Goal: Task Accomplishment & Management: Manage account settings

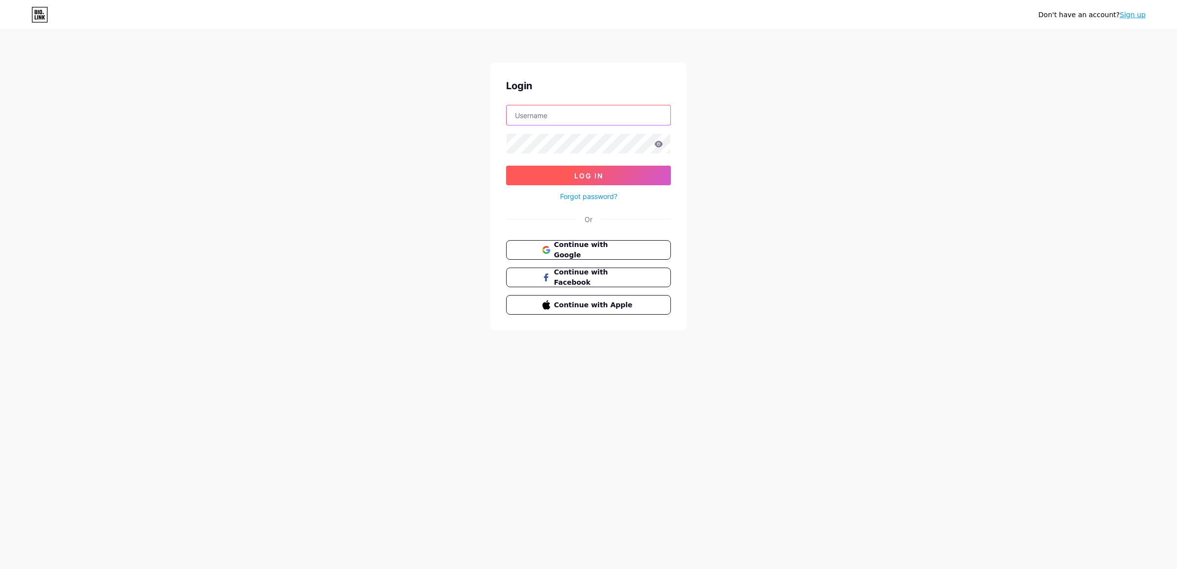
type input "[EMAIL_ADDRESS][DOMAIN_NAME]"
click at [613, 171] on button "Log In" at bounding box center [588, 176] width 165 height 20
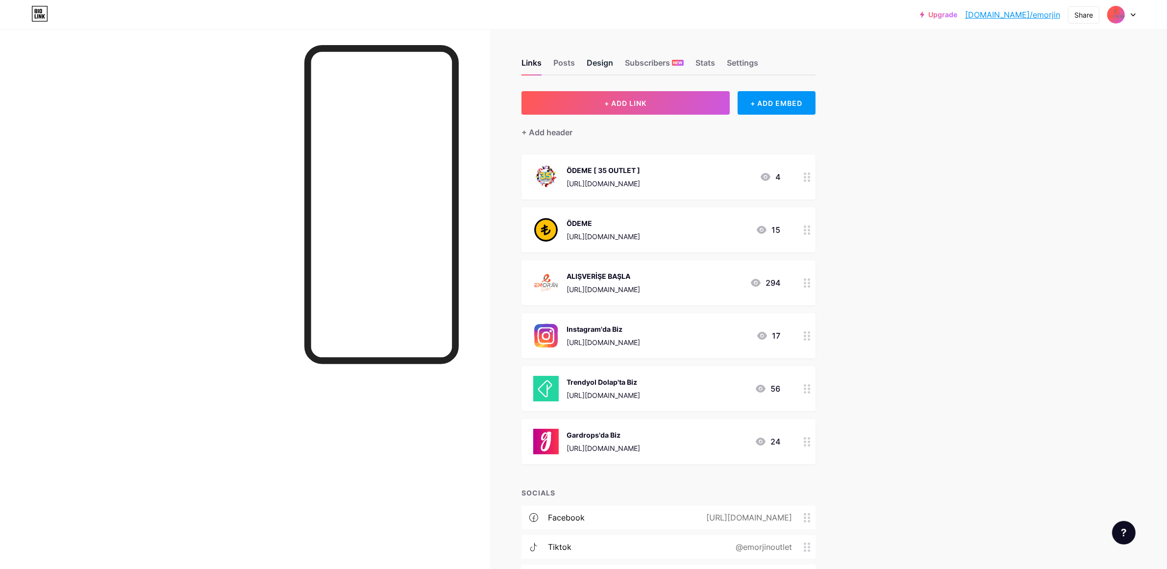
click at [607, 62] on div "Design" at bounding box center [600, 66] width 26 height 18
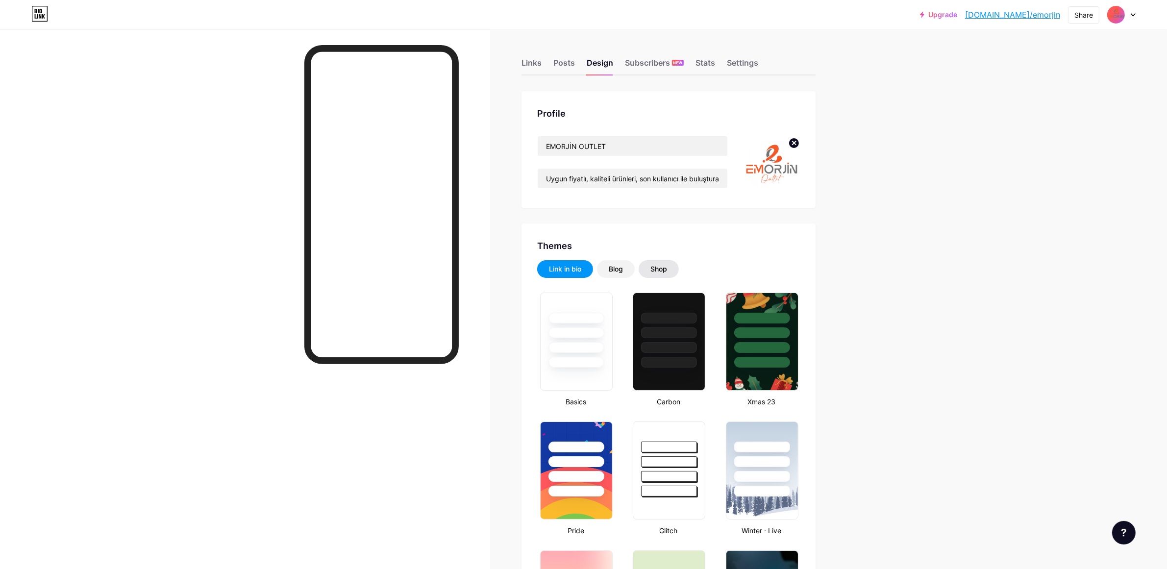
click at [657, 271] on div "Shop" at bounding box center [659, 269] width 17 height 10
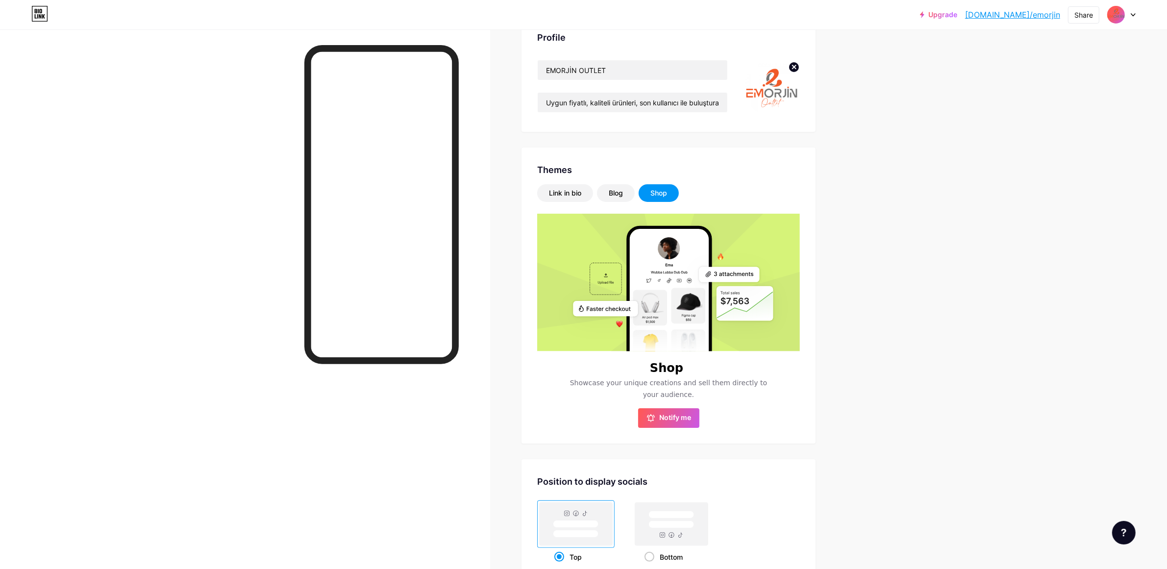
scroll to position [123, 0]
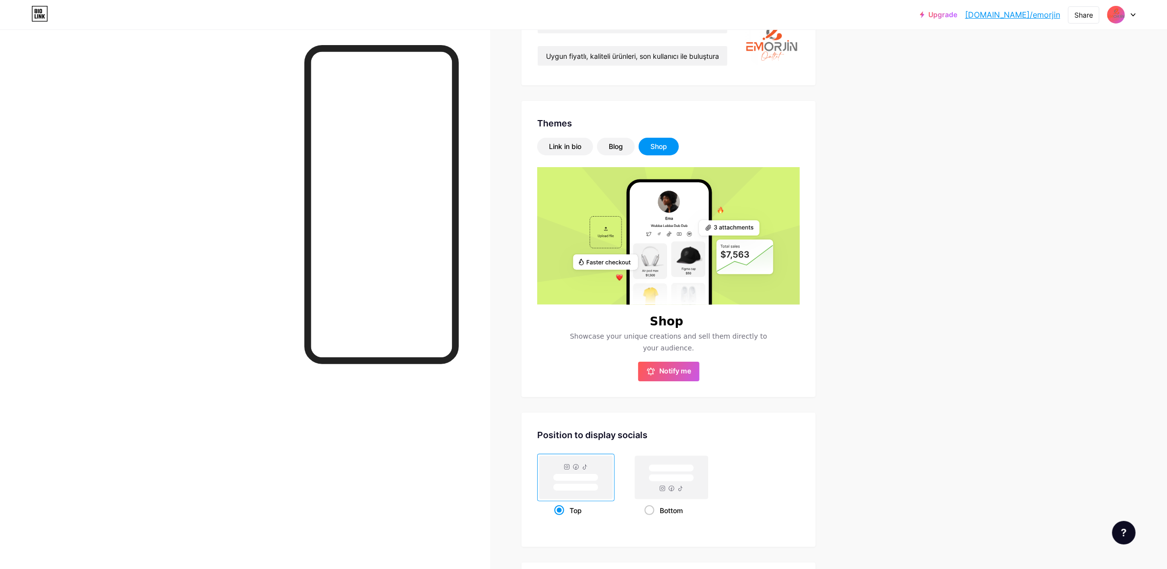
click at [658, 271] on icon at bounding box center [650, 271] width 16 height 3
click at [673, 369] on span "Notify me" at bounding box center [676, 372] width 32 height 10
click at [930, 269] on div "Upgrade [DOMAIN_NAME]/emorji... [DOMAIN_NAME]/emorjin Share Switch accounts EMO…" at bounding box center [583, 307] width 1167 height 860
click at [896, 136] on div "Upgrade [DOMAIN_NAME]/emorji... [DOMAIN_NAME]/emorjin Share Switch accounts EMO…" at bounding box center [583, 307] width 1167 height 860
drag, startPoint x: 574, startPoint y: 336, endPoint x: 709, endPoint y: 349, distance: 135.9
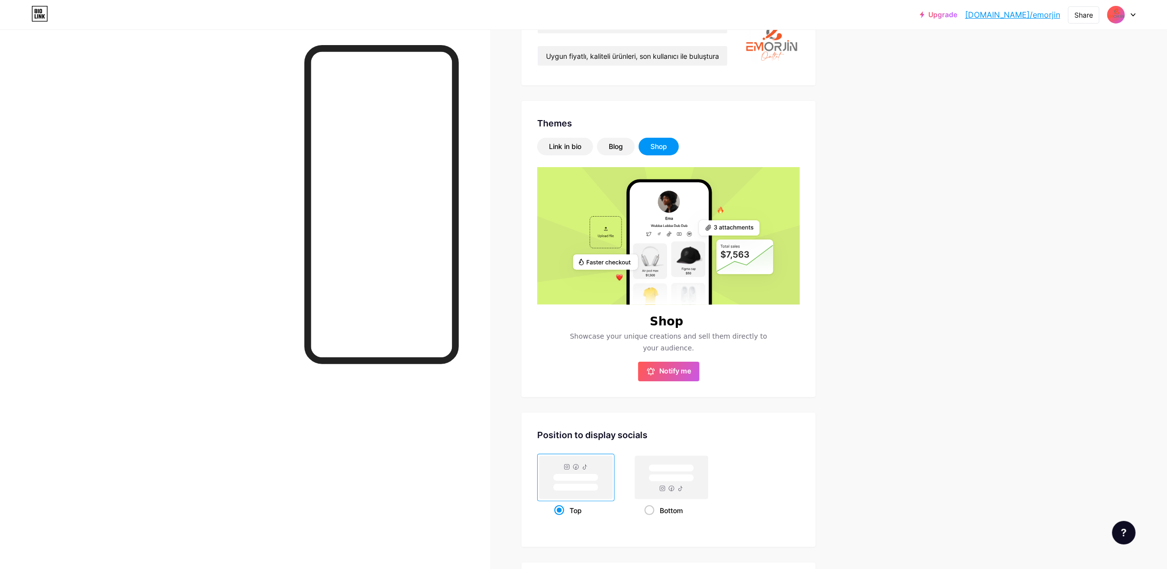
click at [709, 349] on span "Showcase your unique creations and sell them directly to your audience." at bounding box center [669, 342] width 210 height 24
copy span "Showcase your unique creations and sell them directly to your audience."
click at [903, 245] on div "Upgrade [DOMAIN_NAME]/emorji... [DOMAIN_NAME]/emorjin Share Switch accounts EMO…" at bounding box center [583, 307] width 1167 height 860
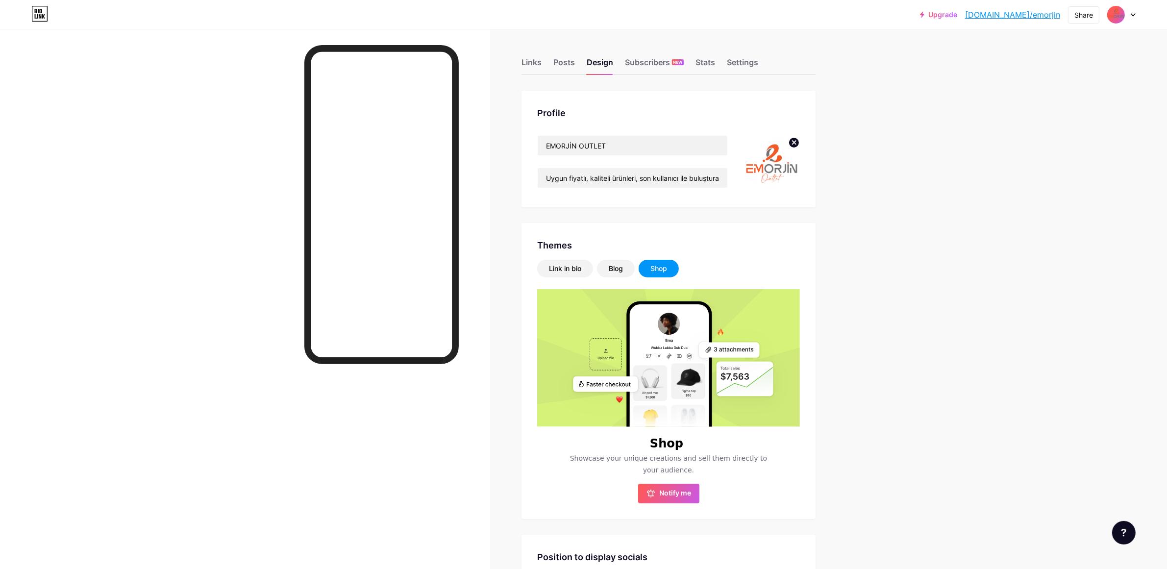
scroll to position [0, 0]
click at [742, 68] on div "Settings" at bounding box center [742, 66] width 31 height 18
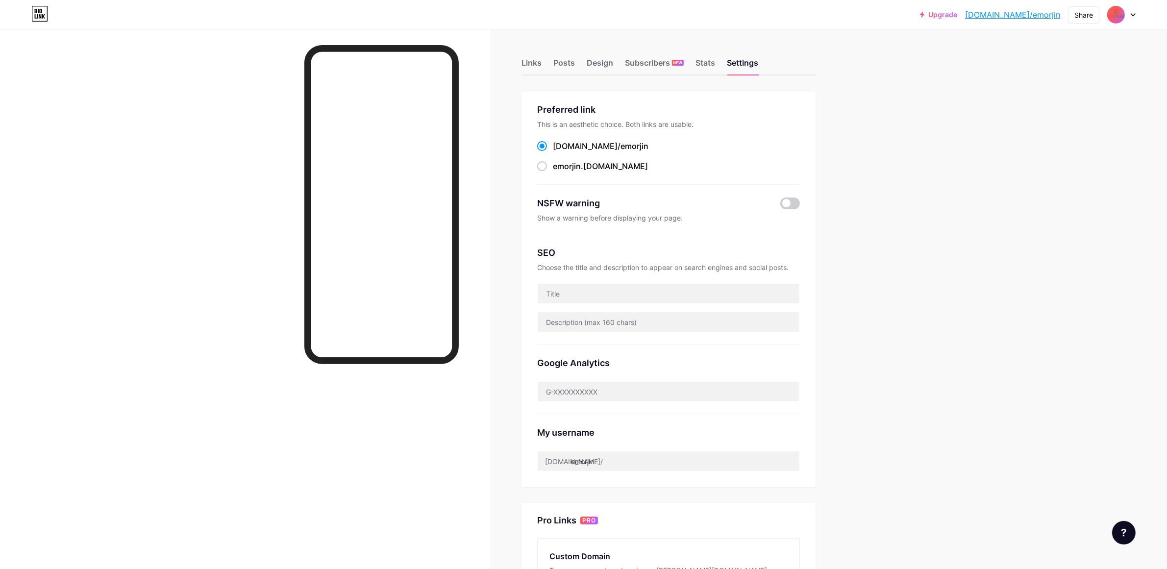
drag, startPoint x: 619, startPoint y: 148, endPoint x: 557, endPoint y: 146, distance: 61.8
click at [557, 146] on div "[DOMAIN_NAME]/ emorjin" at bounding box center [668, 146] width 263 height 12
copy label "[DOMAIN_NAME]/ emorjin"
click at [935, 191] on div "Upgrade [DOMAIN_NAME]/emorji... [DOMAIN_NAME]/emorjin Share Switch accounts EMO…" at bounding box center [583, 384] width 1167 height 768
click at [608, 67] on div "Design" at bounding box center [600, 66] width 26 height 18
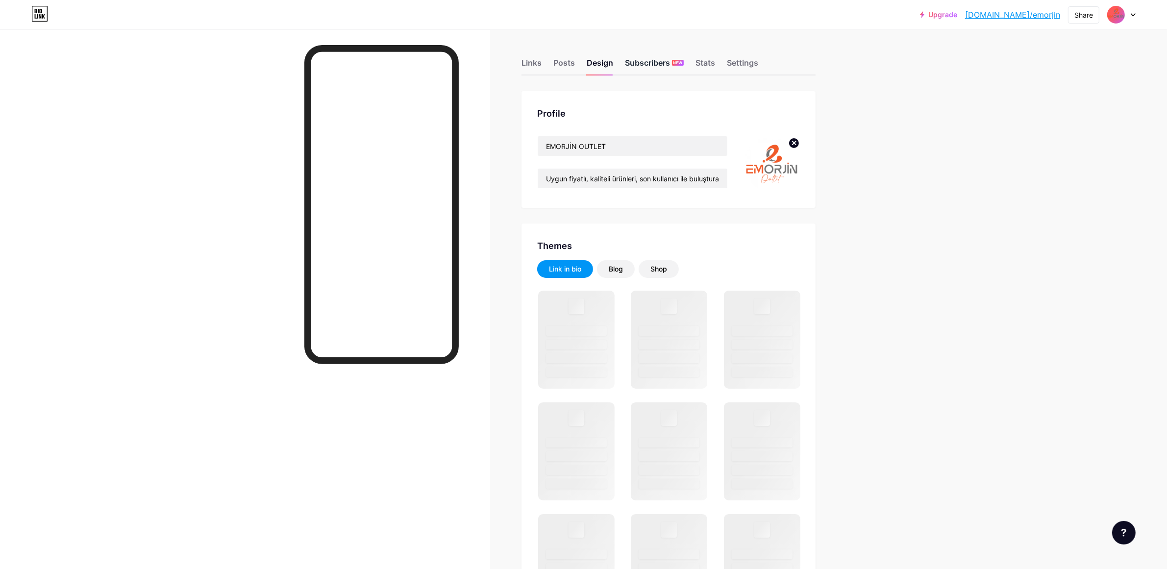
click at [653, 68] on div "Subscribers NEW" at bounding box center [654, 66] width 59 height 18
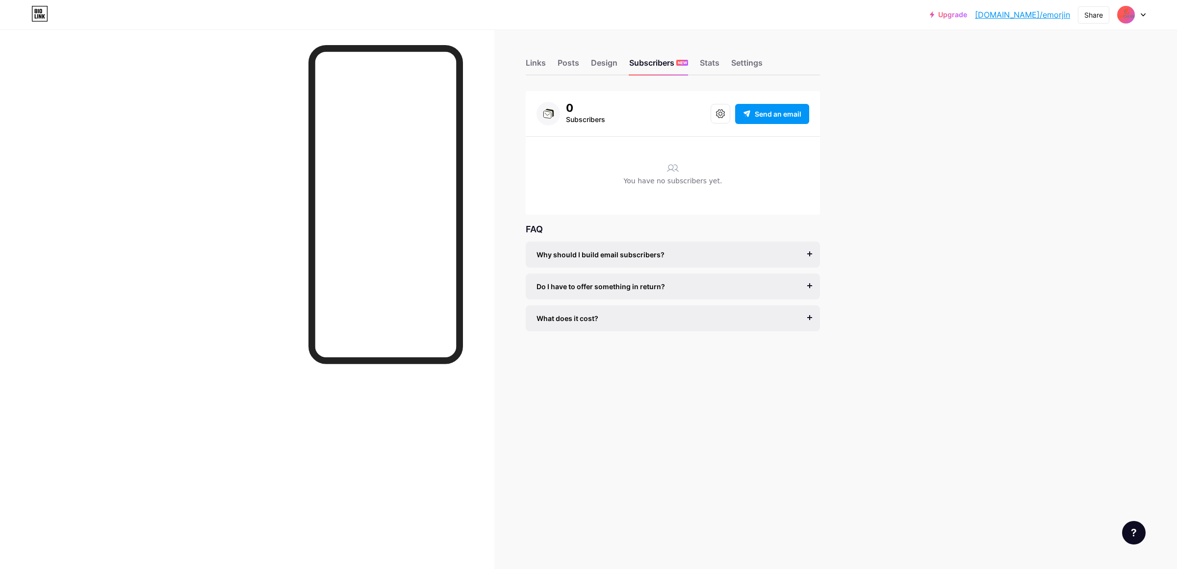
drag, startPoint x: 537, startPoint y: 65, endPoint x: 538, endPoint y: 77, distance: 12.3
click at [537, 64] on div "Links" at bounding box center [536, 66] width 20 height 18
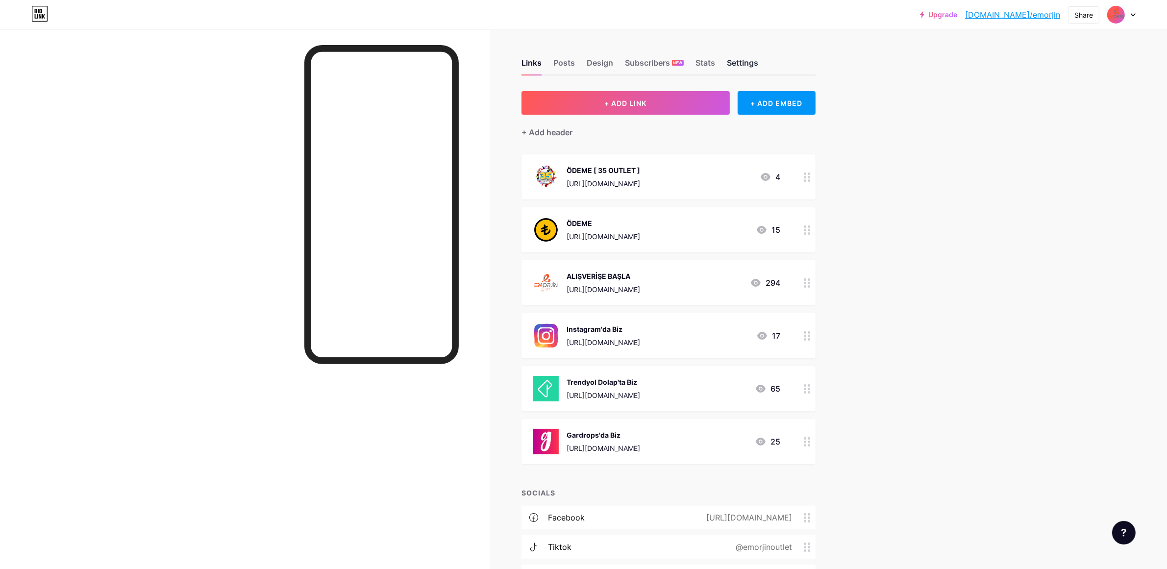
click at [746, 60] on div "Settings" at bounding box center [742, 66] width 31 height 18
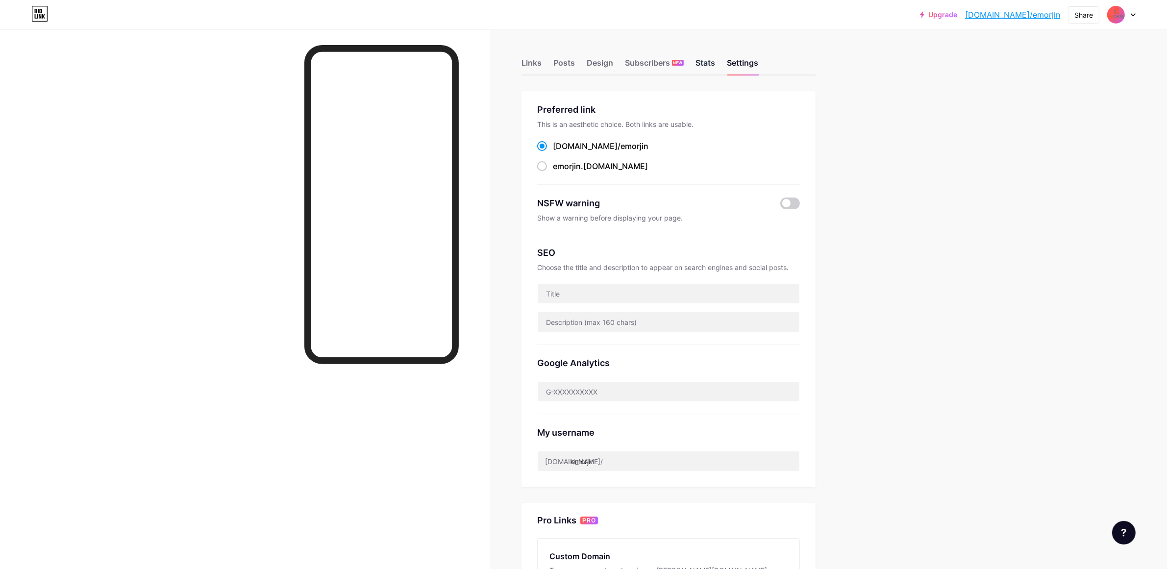
click at [708, 62] on div "Stats" at bounding box center [706, 66] width 20 height 18
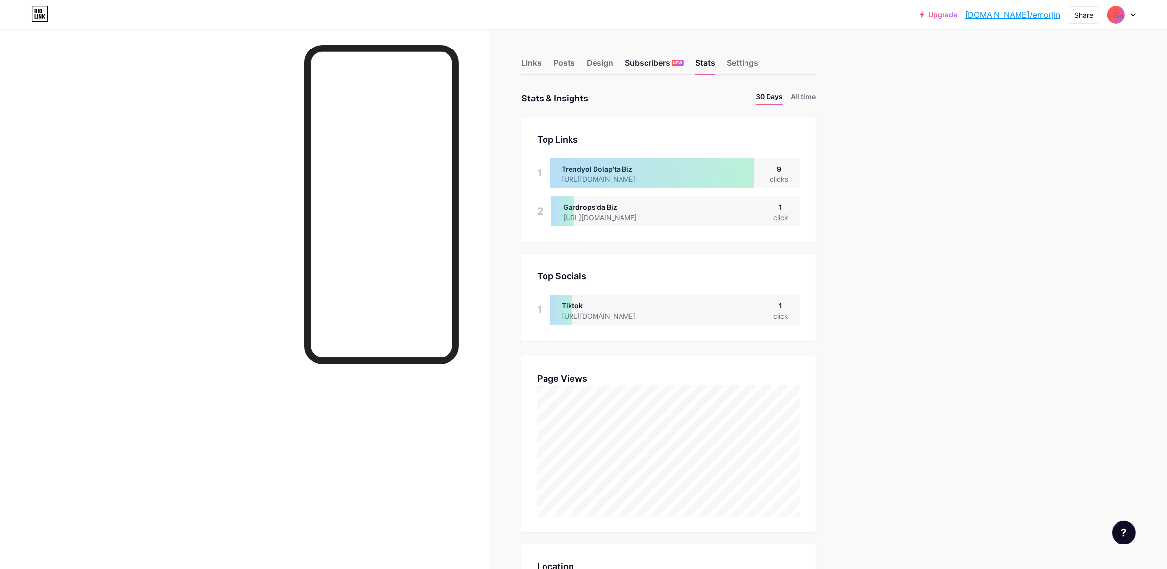
click at [644, 62] on div "Subscribers NEW" at bounding box center [654, 66] width 59 height 18
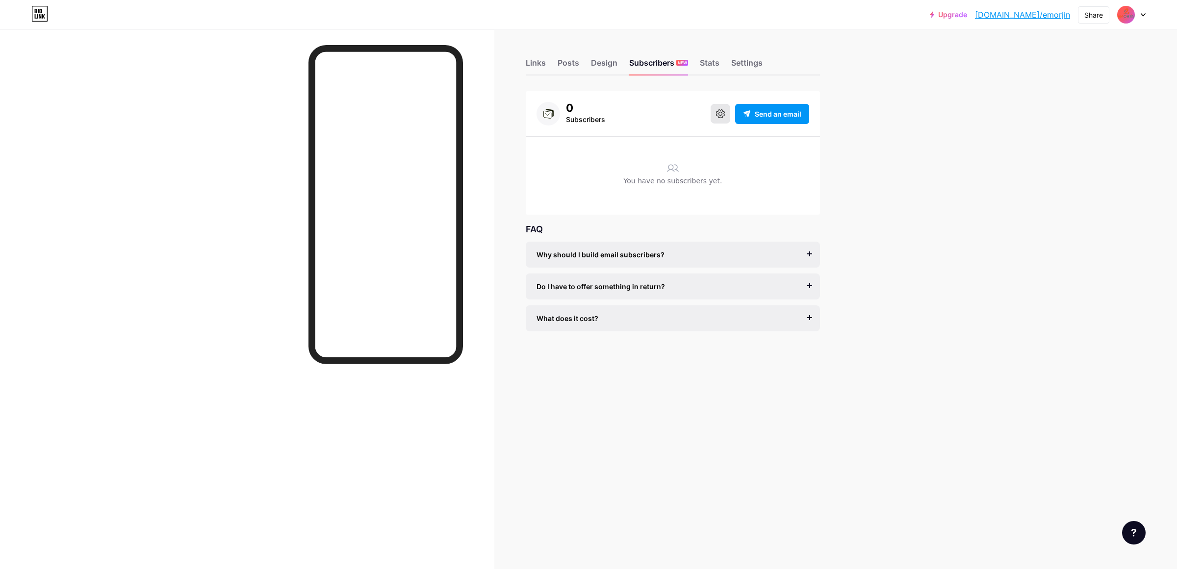
click at [719, 118] on button at bounding box center [720, 114] width 20 height 20
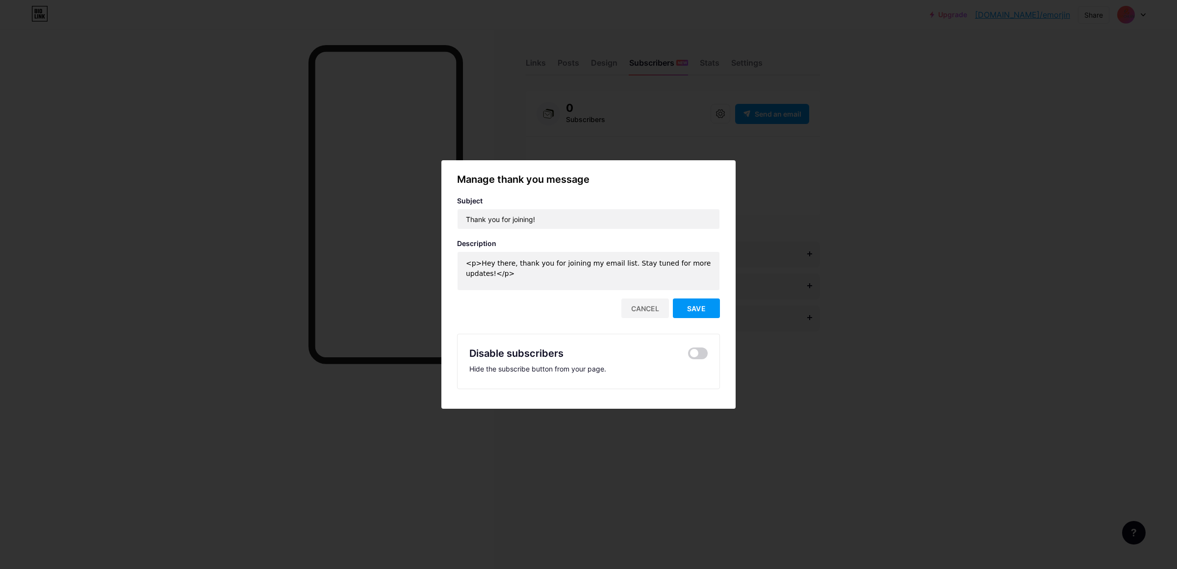
click at [702, 358] on label at bounding box center [698, 354] width 20 height 12
click at [688, 356] on input "checkbox" at bounding box center [688, 356] width 0 height 0
click at [689, 313] on button "Save" at bounding box center [696, 309] width 47 height 20
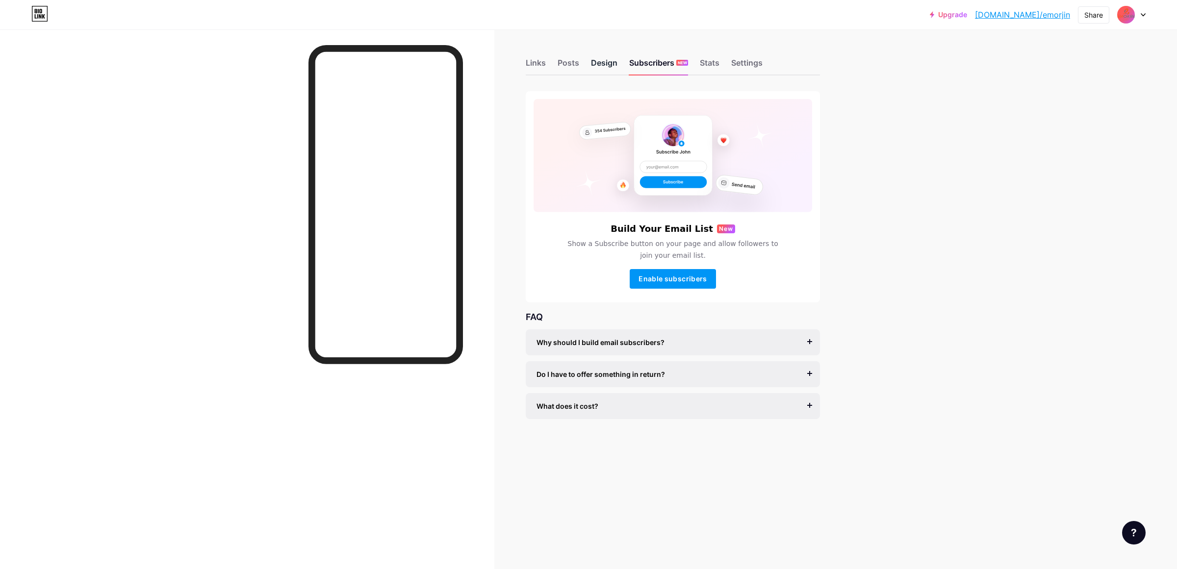
click at [609, 67] on div "Design" at bounding box center [604, 66] width 26 height 18
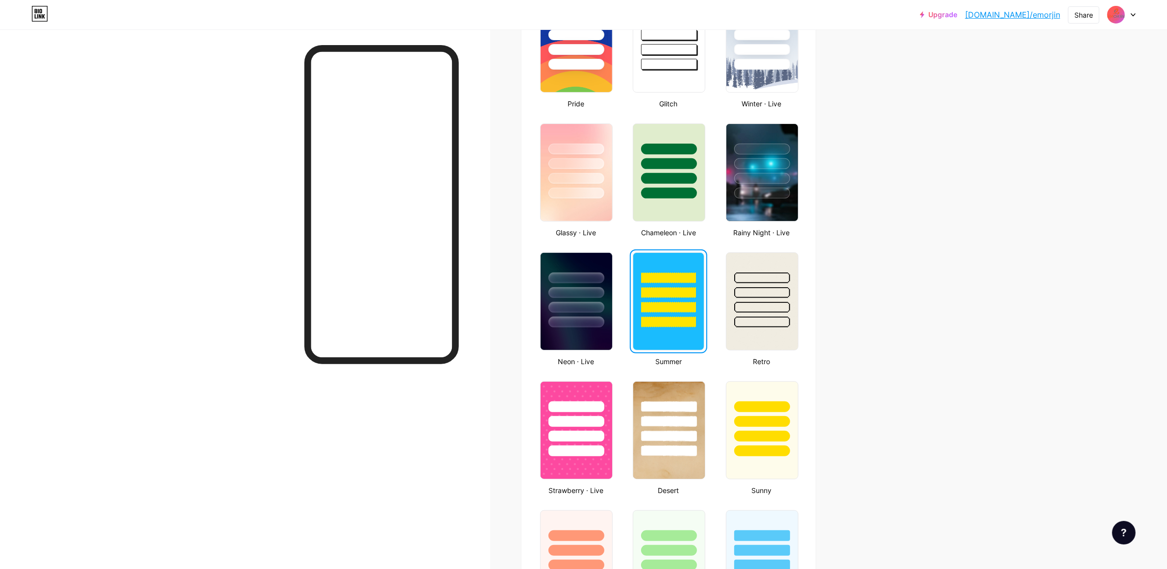
scroll to position [429, 0]
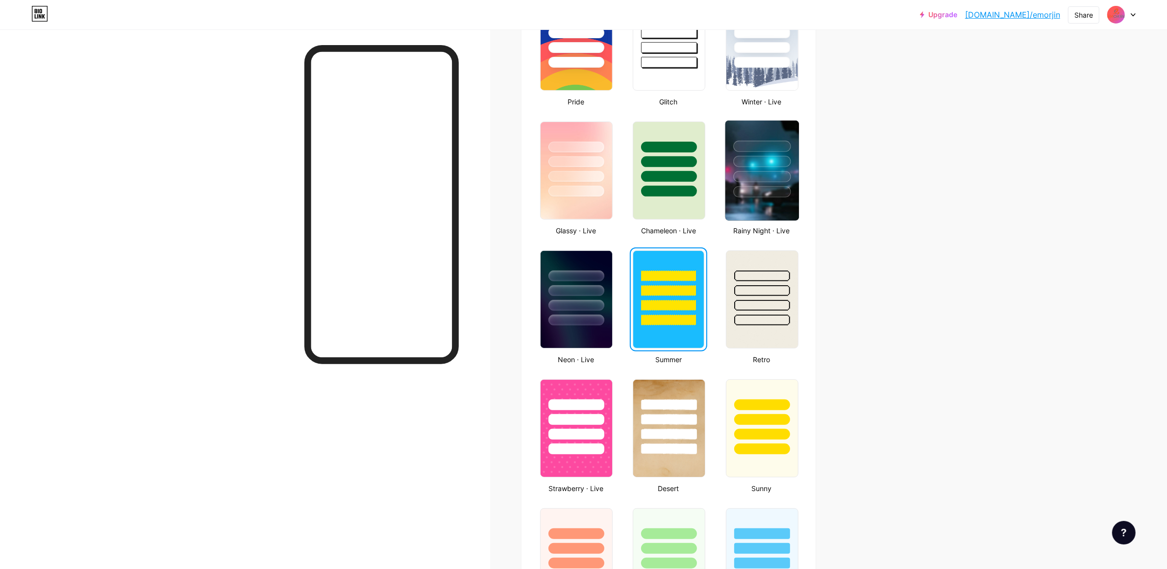
click at [764, 163] on div at bounding box center [761, 161] width 57 height 11
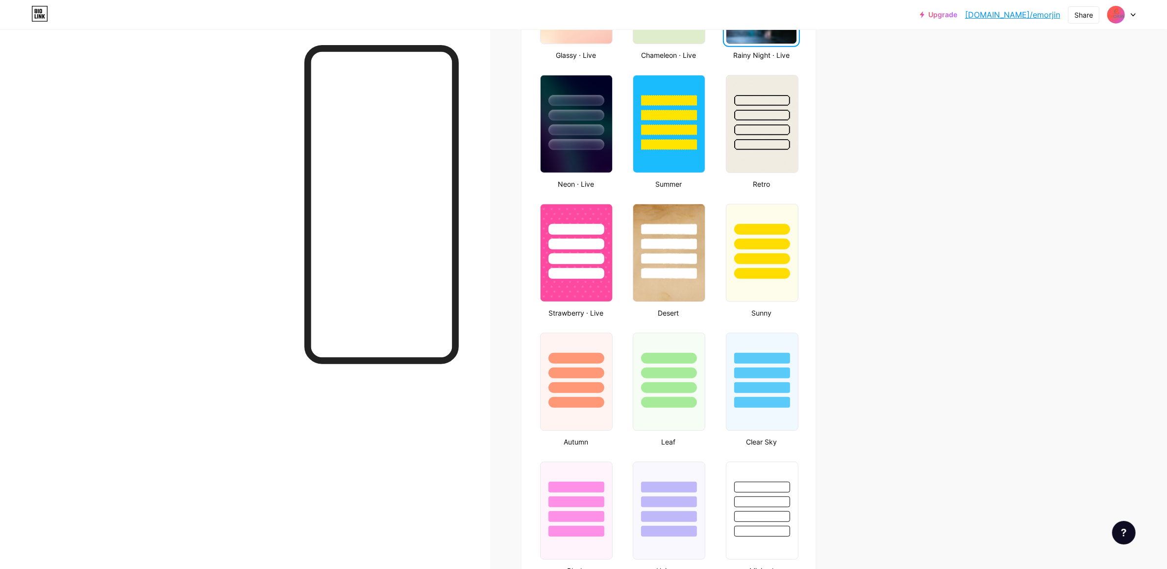
scroll to position [613, 0]
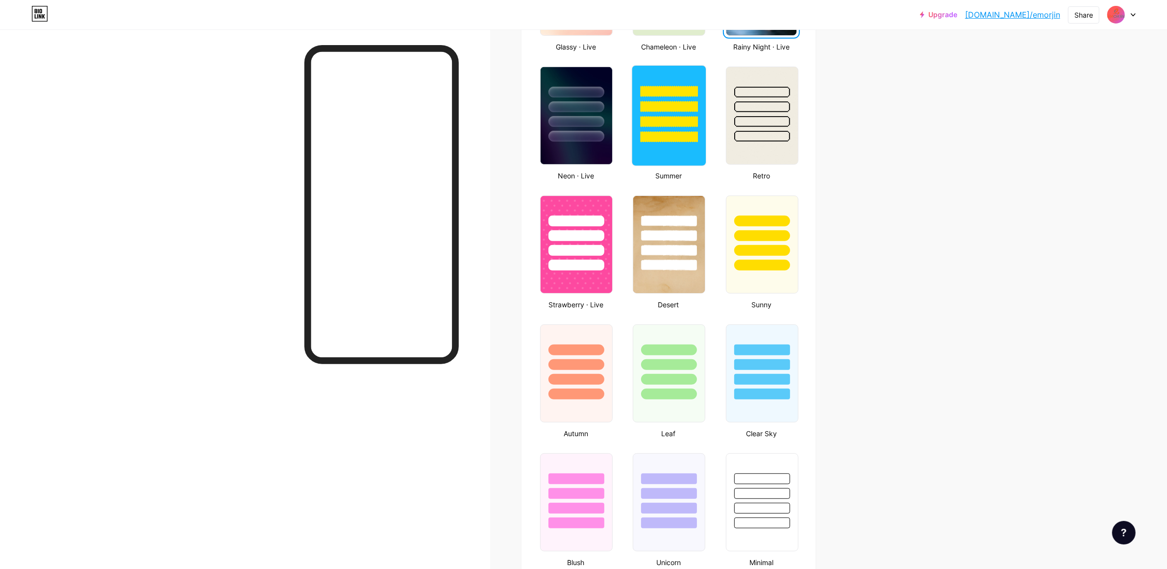
click at [664, 116] on div at bounding box center [669, 121] width 57 height 11
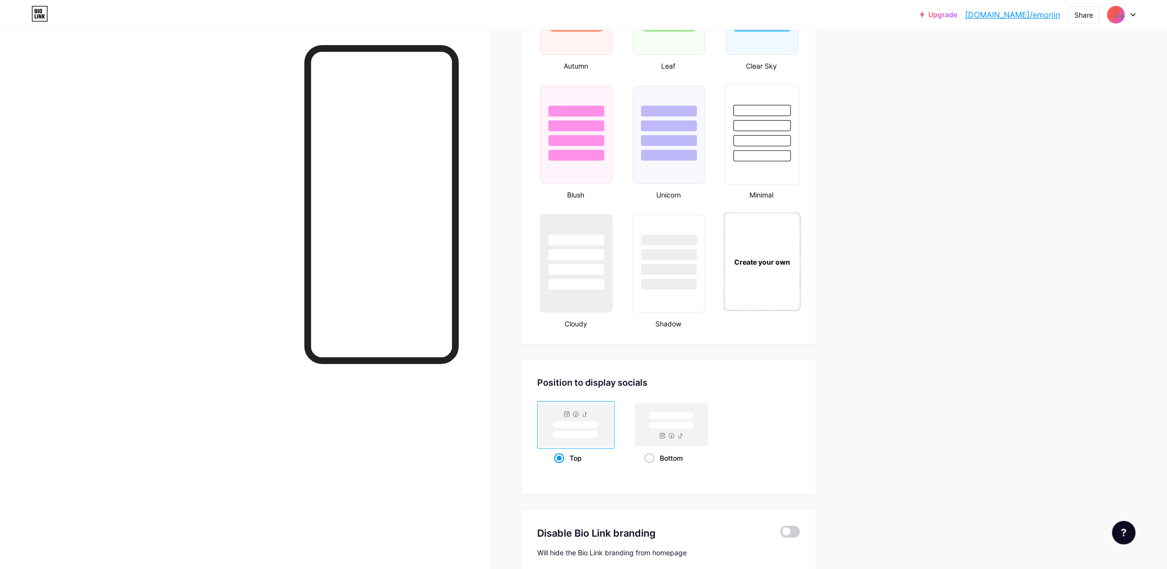
click at [736, 135] on div at bounding box center [762, 123] width 74 height 77
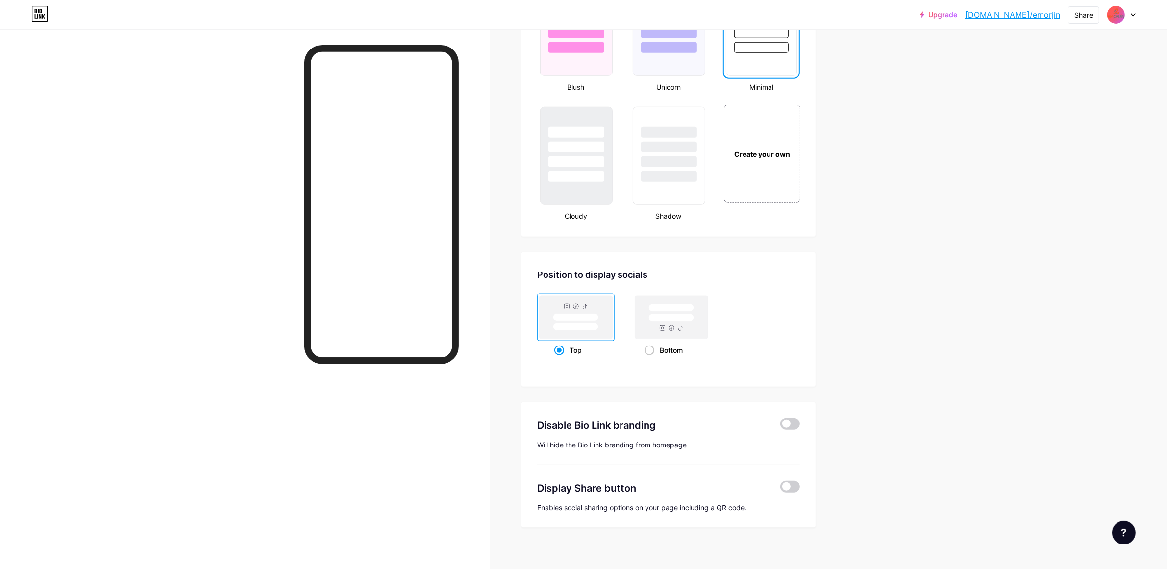
scroll to position [1089, 0]
drag, startPoint x: 542, startPoint y: 420, endPoint x: 665, endPoint y: 413, distance: 123.2
click at [665, 417] on div "Disable Bio Link branding" at bounding box center [651, 424] width 229 height 15
copy div "Disable Bio Link branding"
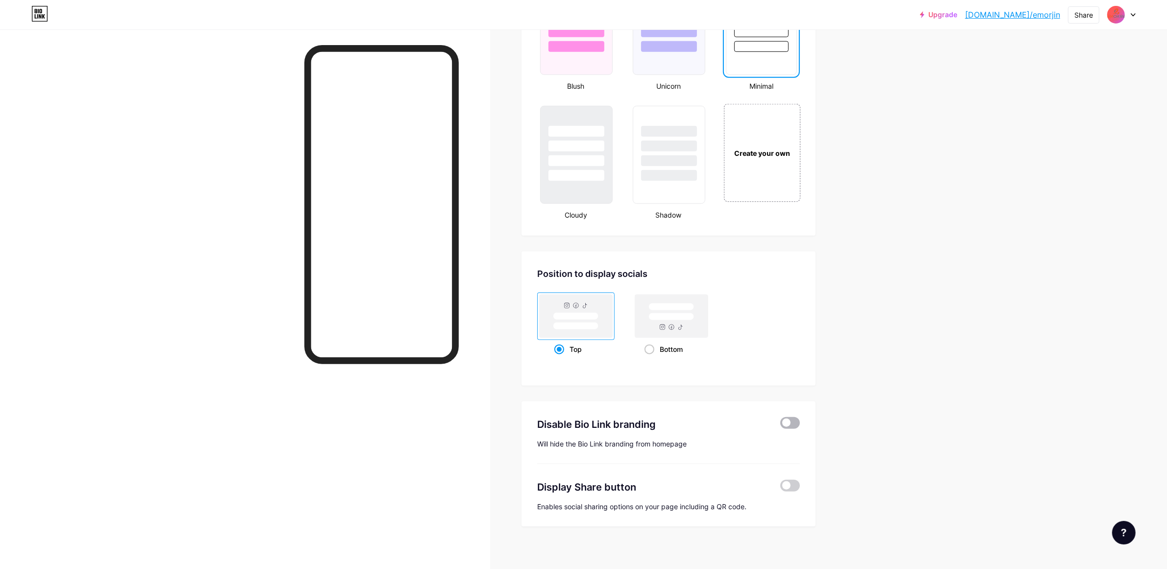
click at [793, 418] on span at bounding box center [790, 423] width 20 height 12
click at [780, 426] on input "checkbox" at bounding box center [780, 426] width 0 height 0
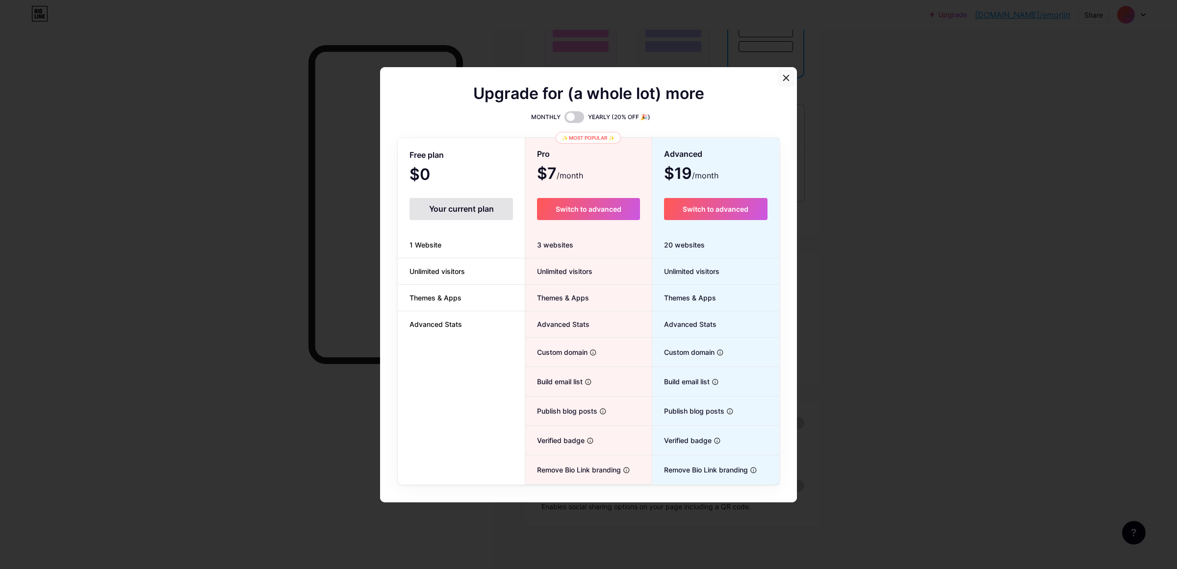
click at [782, 78] on icon at bounding box center [786, 78] width 8 height 8
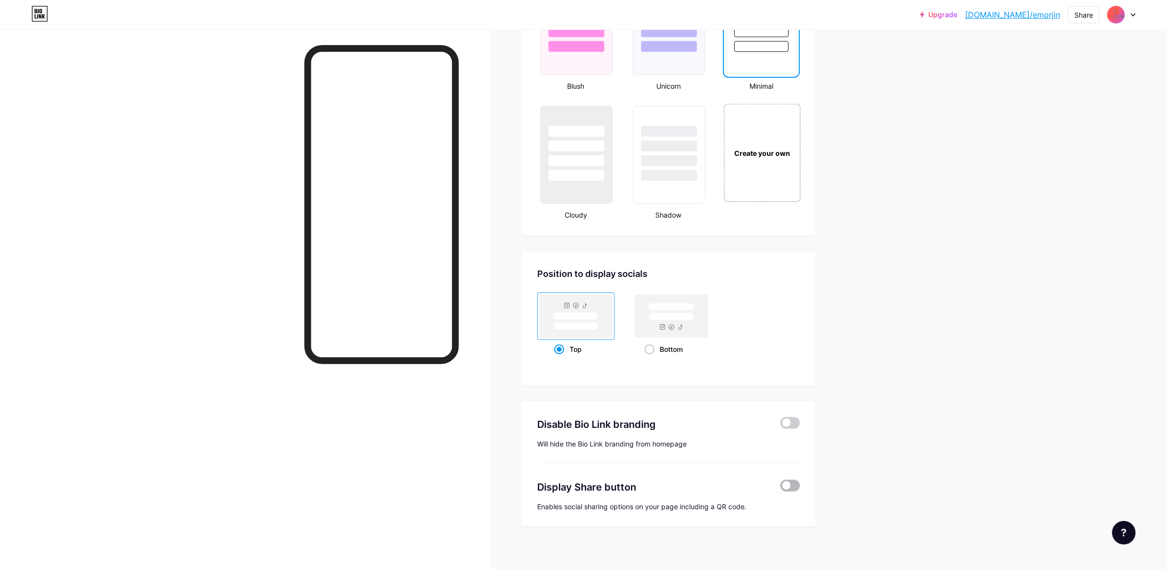
click at [792, 480] on span at bounding box center [790, 486] width 20 height 12
click at [780, 488] on input "checkbox" at bounding box center [780, 488] width 0 height 0
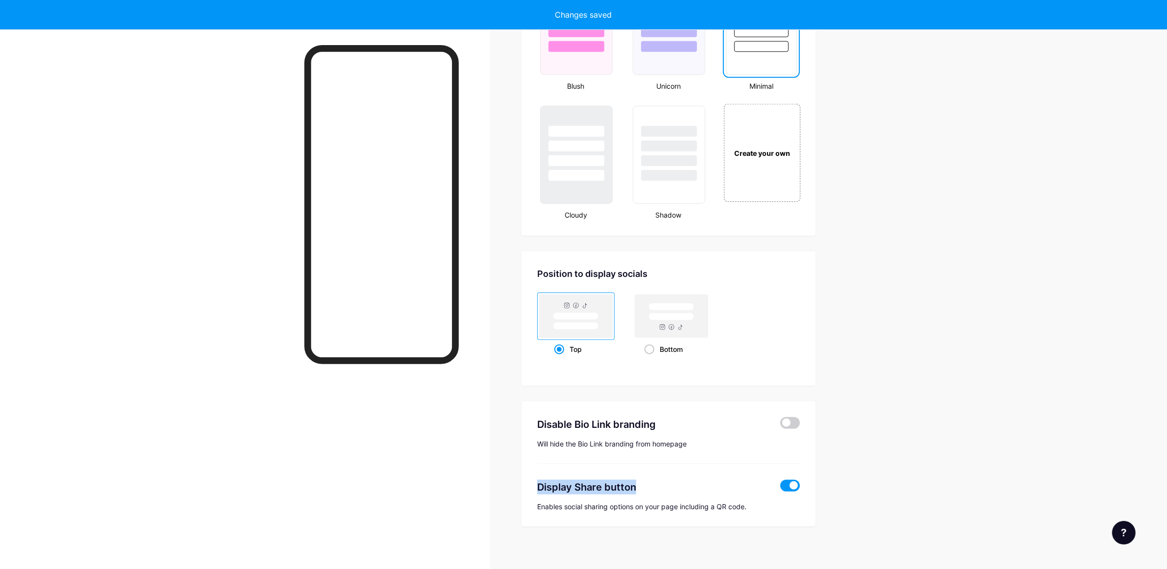
drag, startPoint x: 540, startPoint y: 484, endPoint x: 643, endPoint y: 480, distance: 103.0
click at [643, 480] on div "Disable Bio Link branding Will hide the Bio Link branding from homepage Display…" at bounding box center [669, 465] width 294 height 126
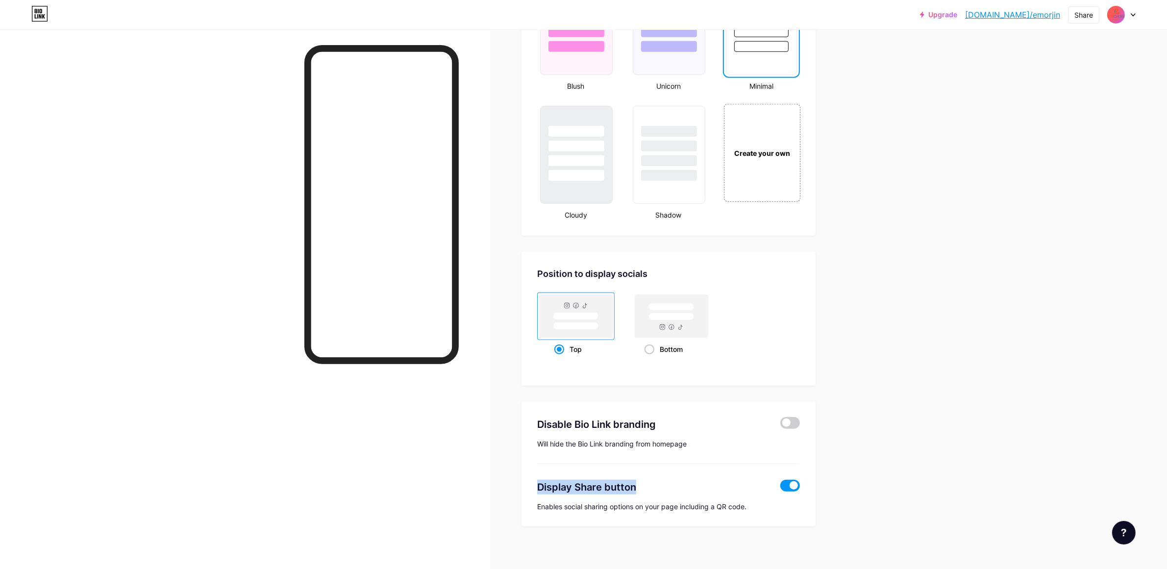
copy div "Display Share button"
click at [557, 503] on div "Enables social sharing options on your page including a QR code." at bounding box center [668, 507] width 263 height 8
copy div "Enables social sharing options on your page including a QR code."
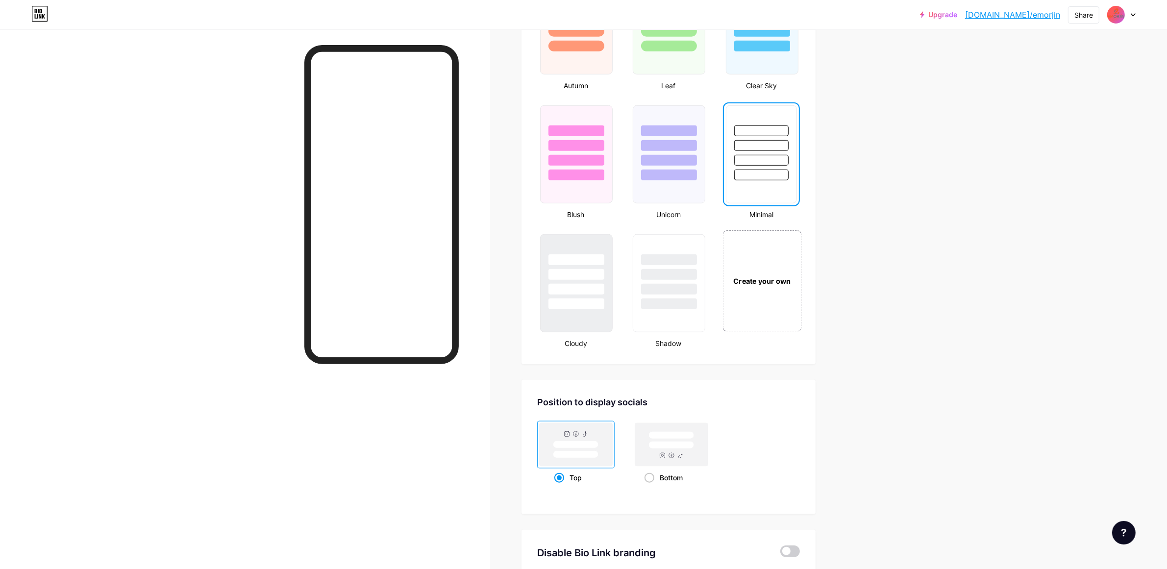
scroll to position [905, 0]
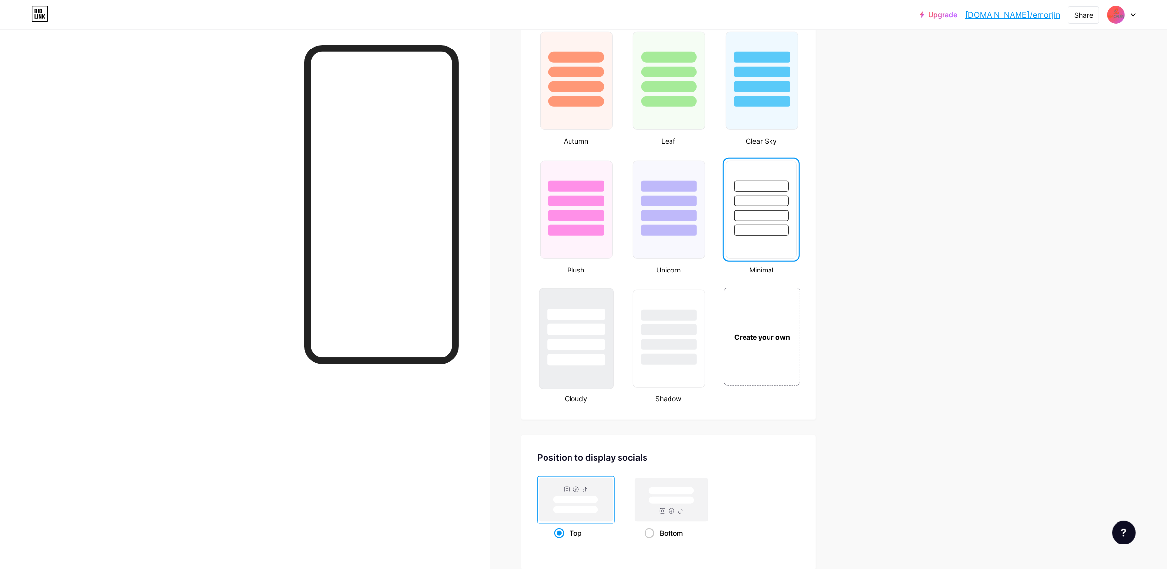
click at [592, 330] on div at bounding box center [577, 327] width 74 height 77
click at [668, 354] on div at bounding box center [669, 359] width 57 height 11
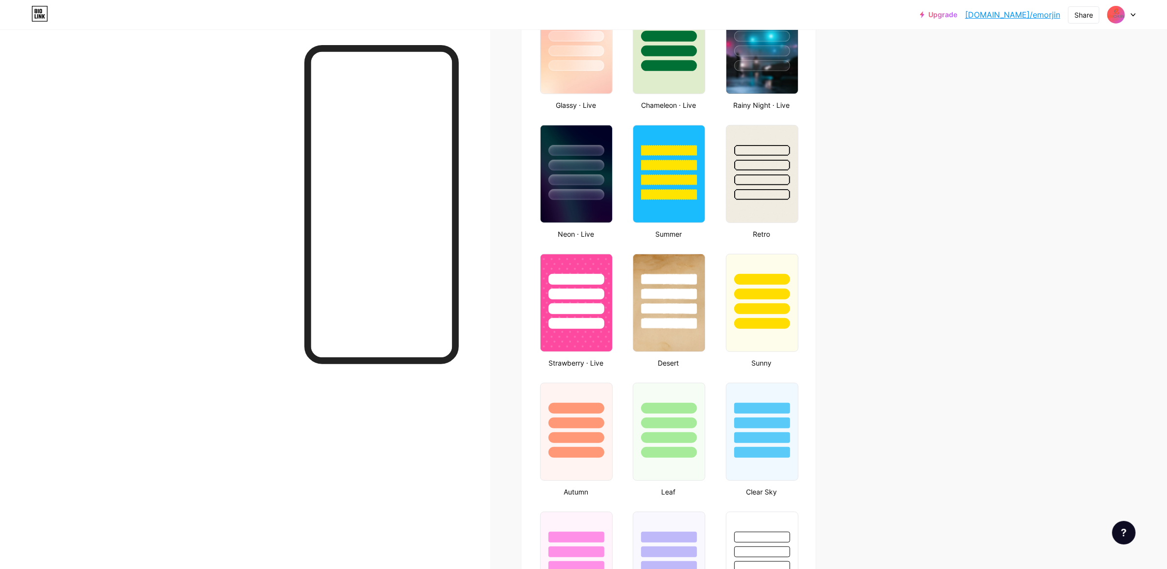
scroll to position [538, 0]
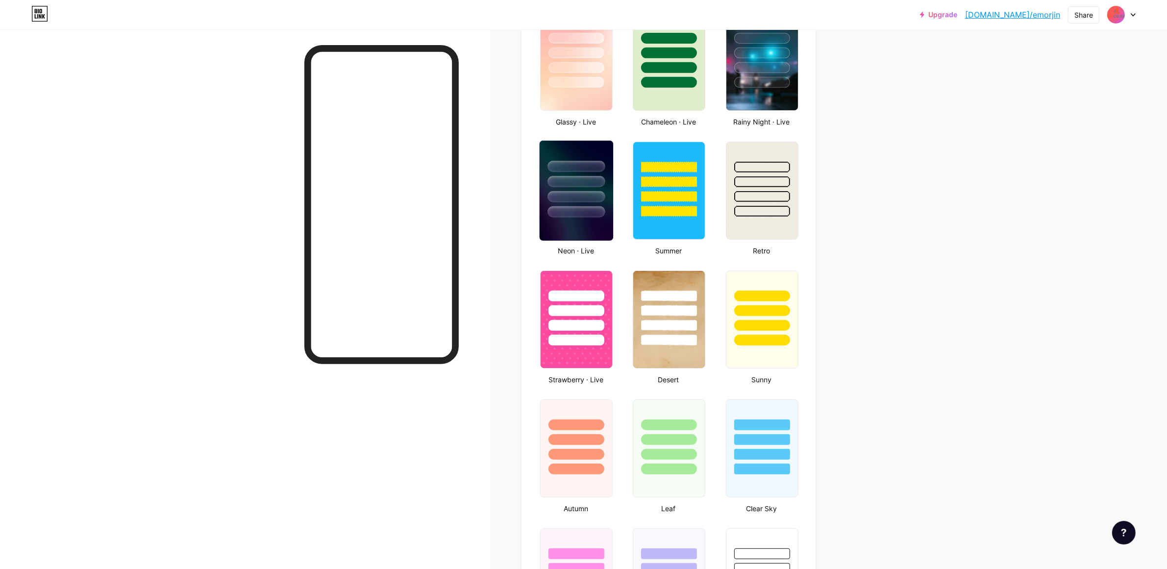
click at [605, 211] on div at bounding box center [576, 211] width 57 height 11
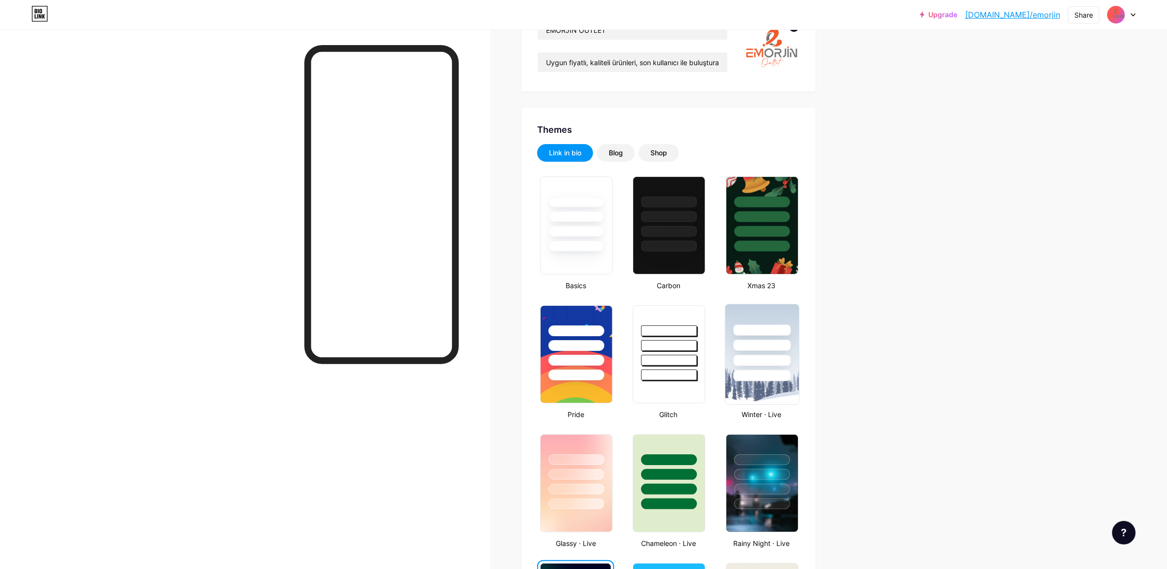
scroll to position [109, 0]
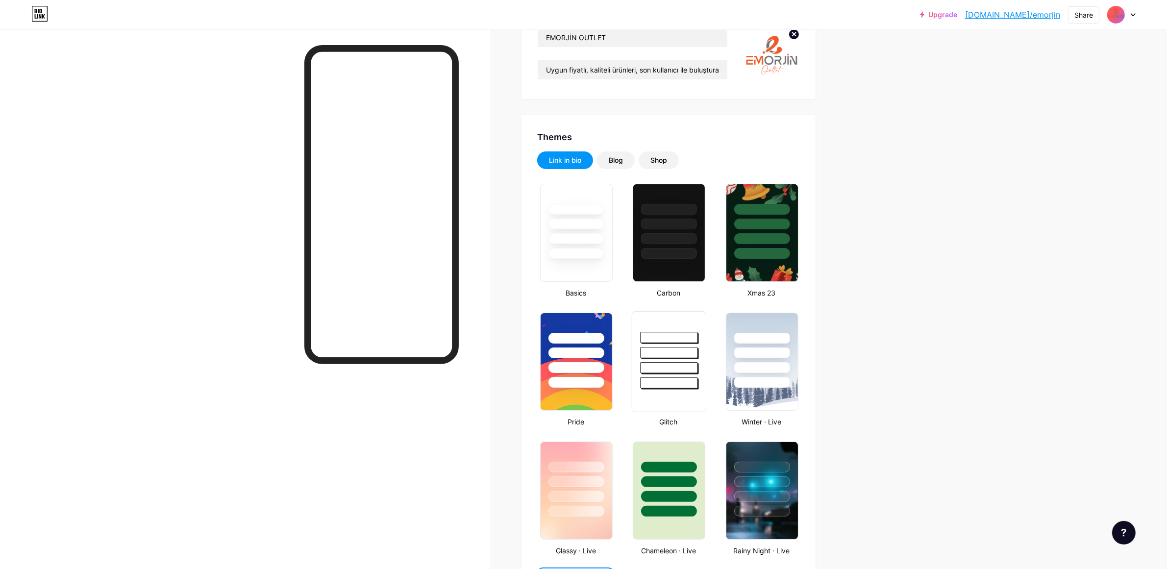
click at [673, 371] on div at bounding box center [669, 367] width 57 height 11
click at [591, 244] on div at bounding box center [577, 221] width 74 height 77
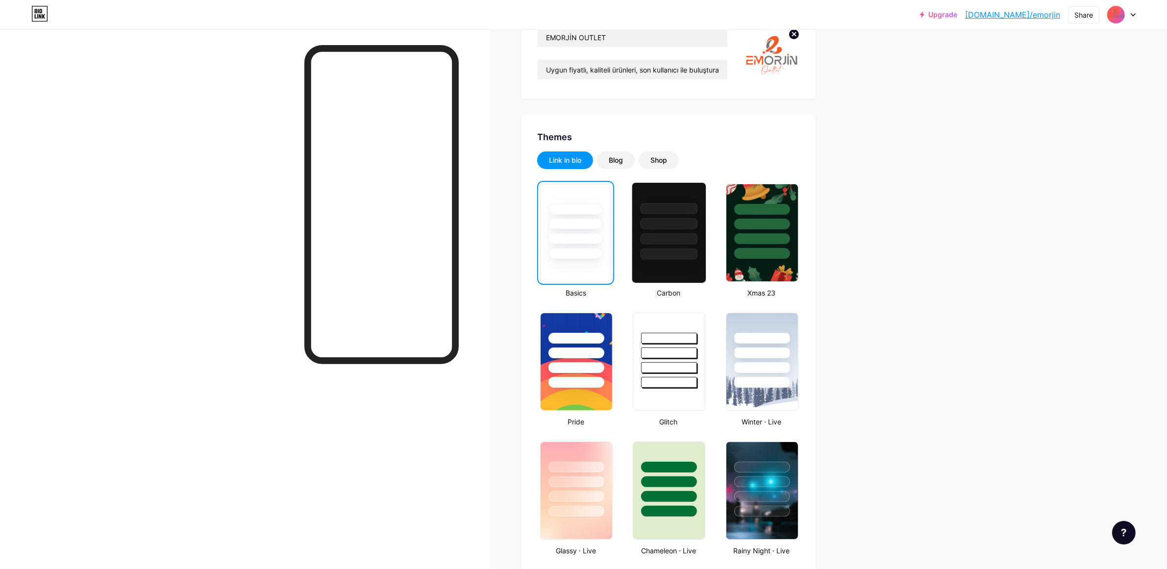
click at [662, 237] on div at bounding box center [669, 238] width 57 height 11
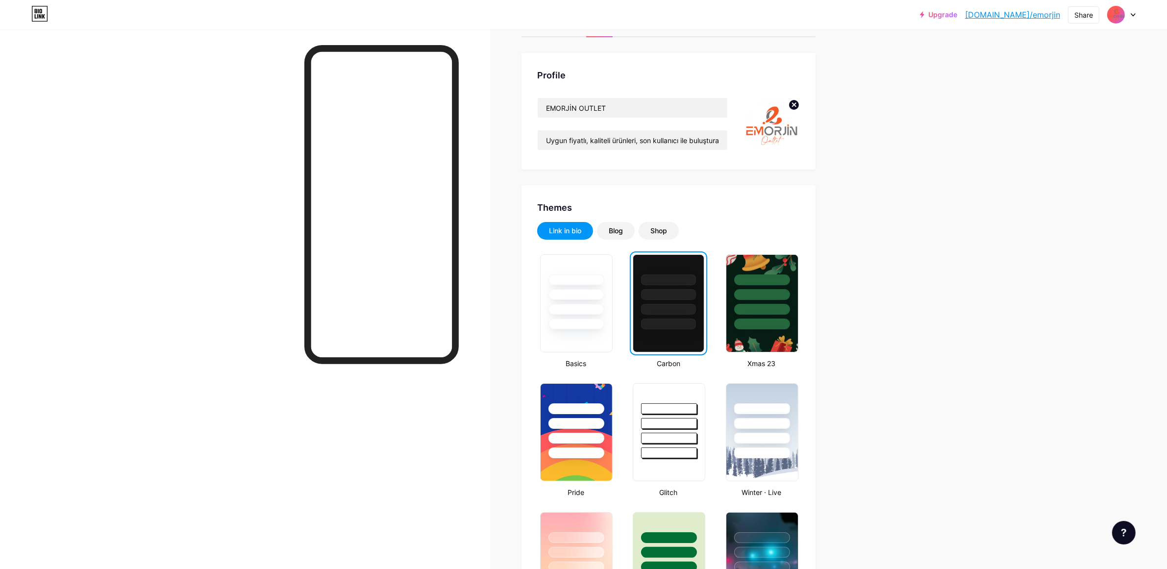
scroll to position [0, 0]
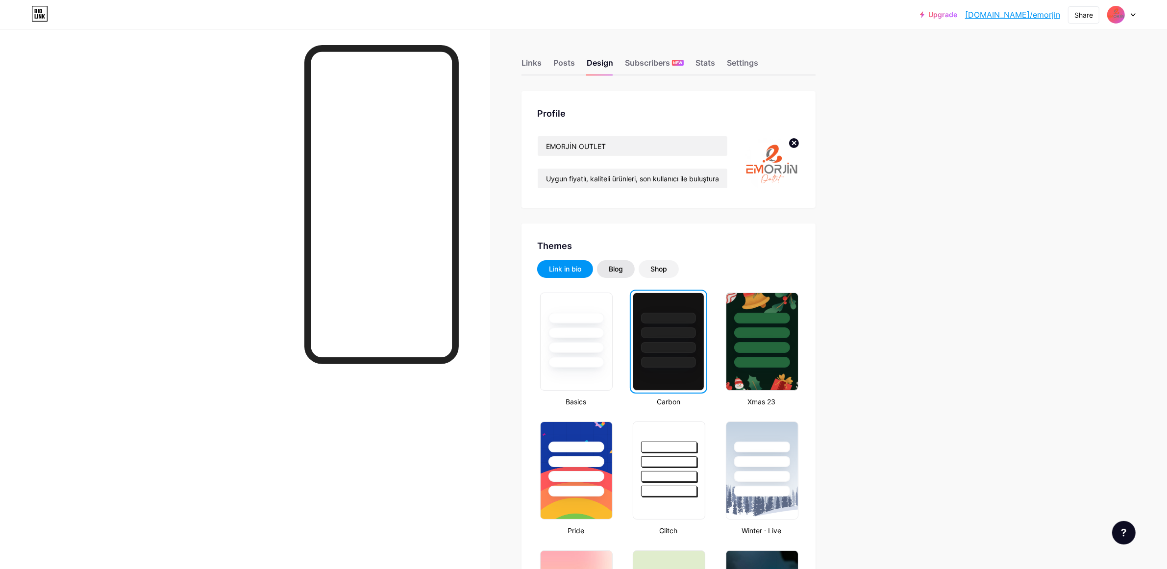
click at [623, 272] on div "Blog" at bounding box center [616, 269] width 14 height 10
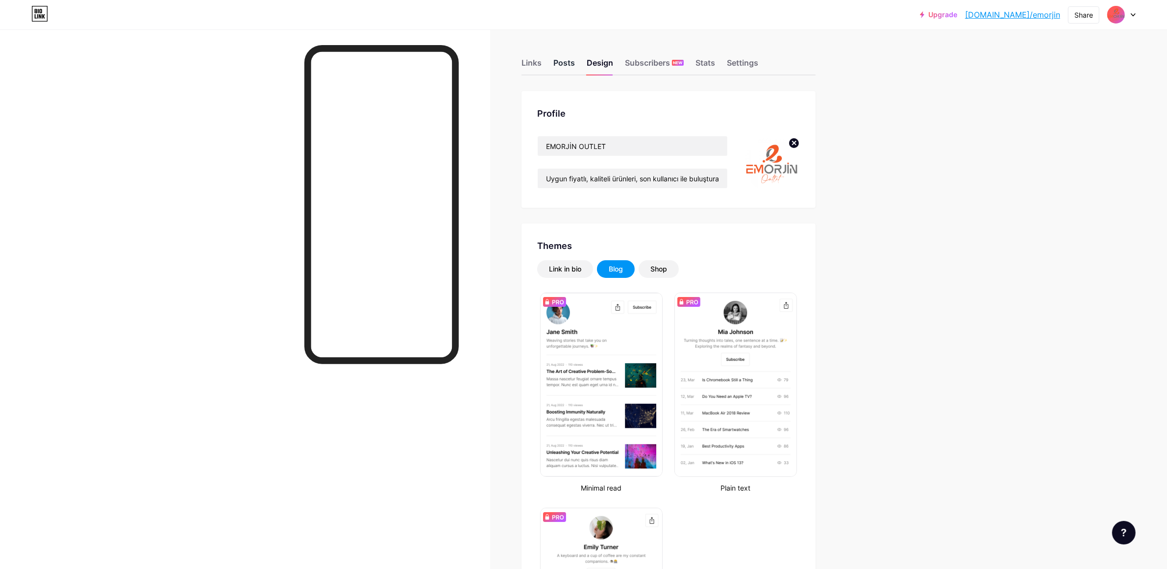
click at [570, 63] on div "Posts" at bounding box center [564, 66] width 22 height 18
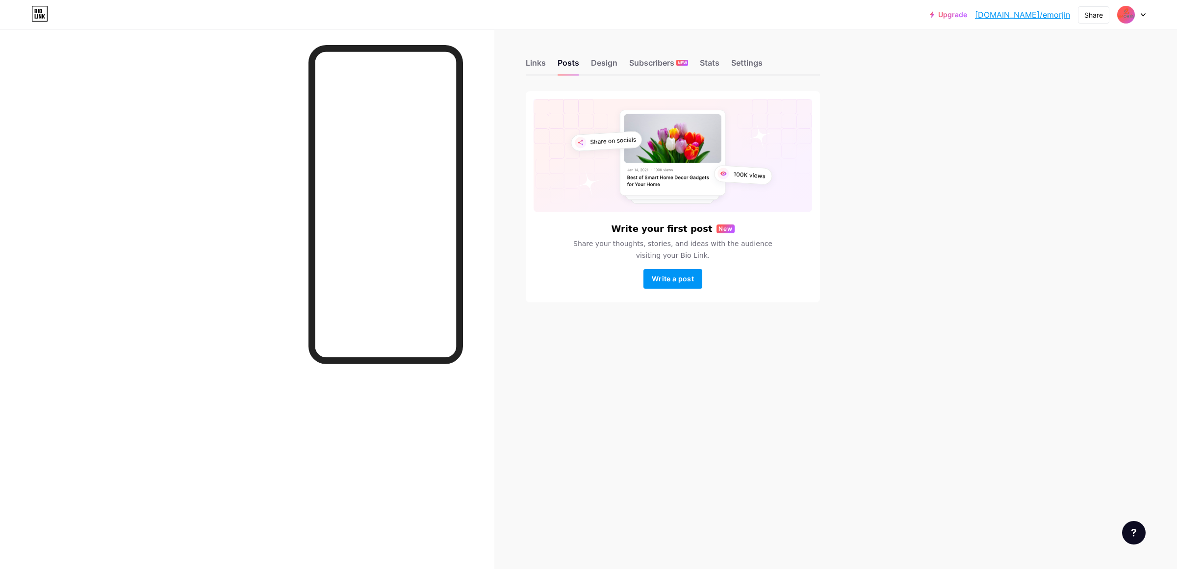
click at [532, 63] on div "Links" at bounding box center [536, 66] width 20 height 18
